Goal: Find contact information: Find contact information

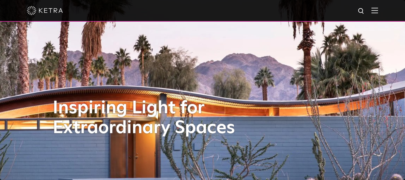
click at [378, 8] on img at bounding box center [375, 11] width 7 height 6
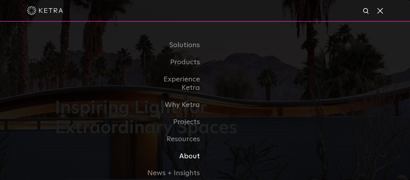
click at [188, 149] on link "About" at bounding box center [174, 156] width 62 height 17
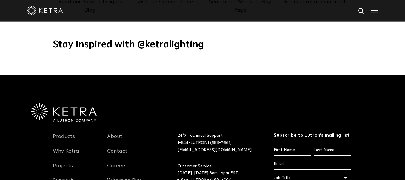
scroll to position [720, 0]
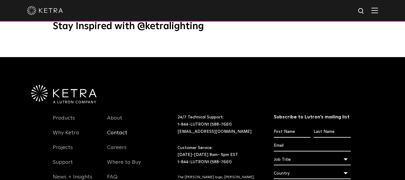
click at [110, 129] on link "Contact" at bounding box center [117, 136] width 20 height 14
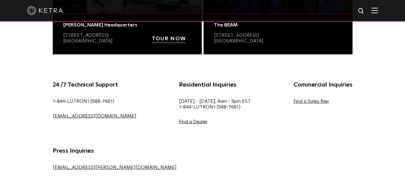
scroll to position [330, 0]
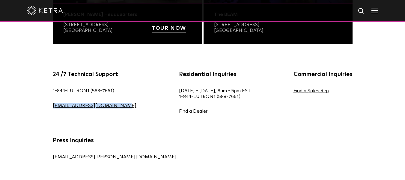
drag, startPoint x: 124, startPoint y: 107, endPoint x: 36, endPoint y: 106, distance: 88.5
click at [36, 106] on div "24 /7 Technical Support 1-844-LUTRON1 (588-7661) lightingsupport@lutron.com Res…" at bounding box center [202, 121] width 405 height 135
copy link "[EMAIL_ADDRESS][DOMAIN_NAME]"
